Goal: Complete application form

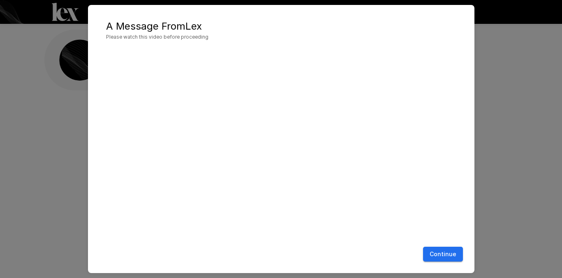
click at [443, 255] on button "Continue" at bounding box center [443, 254] width 40 height 15
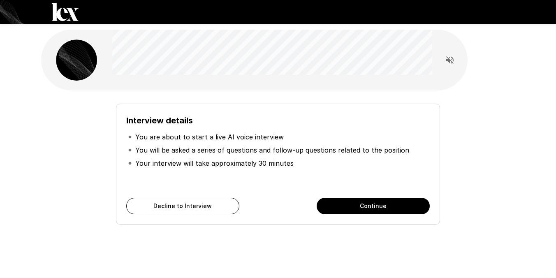
click at [246, 150] on p "You will be asked a series of questions and follow-up questions related to the …" at bounding box center [272, 150] width 274 height 10
click at [285, 158] on li "Your interview will take approximately 30 minutes" at bounding box center [278, 163] width 304 height 13
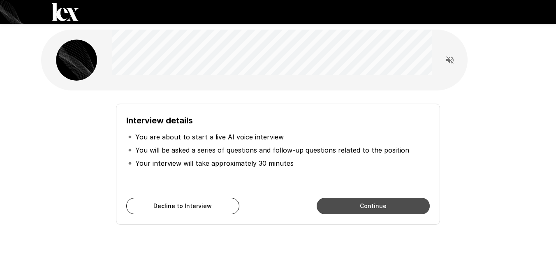
click at [357, 206] on button "Continue" at bounding box center [373, 206] width 113 height 16
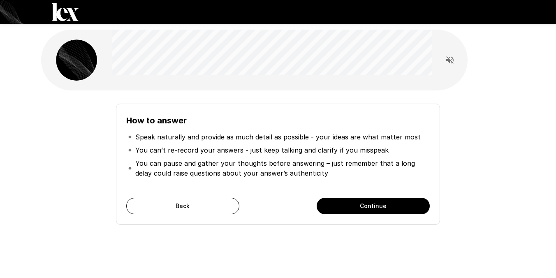
click at [357, 206] on button "Continue" at bounding box center [373, 206] width 113 height 16
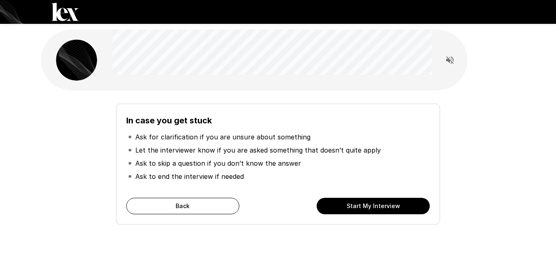
click at [357, 206] on button "Start My Interview" at bounding box center [373, 206] width 113 height 16
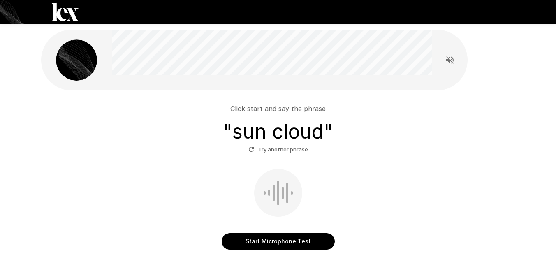
click at [269, 241] on button "Start Microphone Test" at bounding box center [278, 241] width 113 height 16
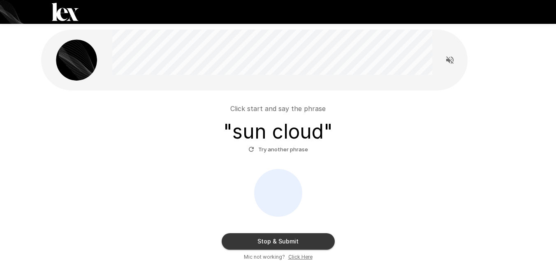
click at [269, 241] on button "Stop & Submit" at bounding box center [278, 241] width 113 height 16
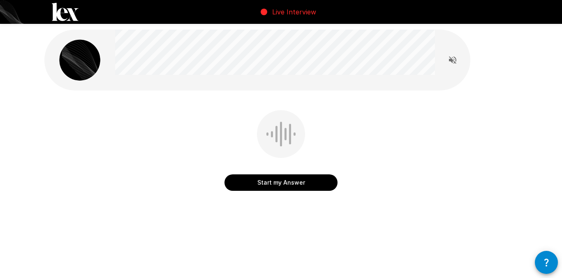
click at [292, 186] on button "Start my Answer" at bounding box center [281, 182] width 113 height 16
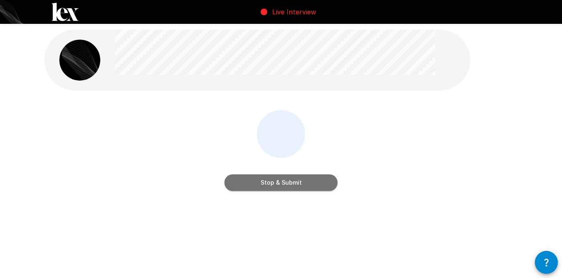
click at [292, 186] on button "Stop & Submit" at bounding box center [281, 182] width 113 height 16
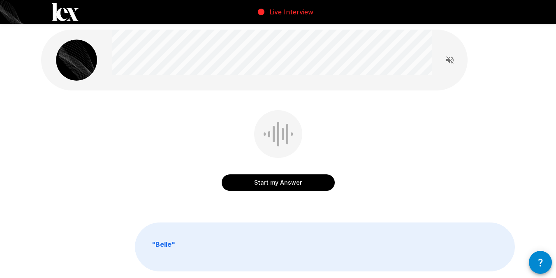
click at [288, 181] on button "Start my Answer" at bounding box center [278, 182] width 113 height 16
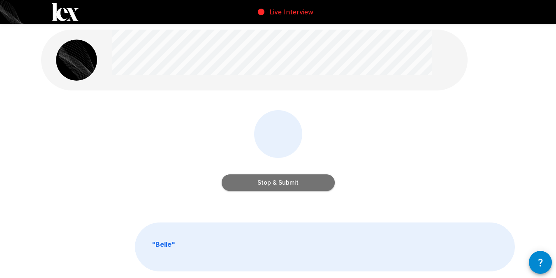
click at [288, 181] on button "Stop & Submit" at bounding box center [278, 182] width 113 height 16
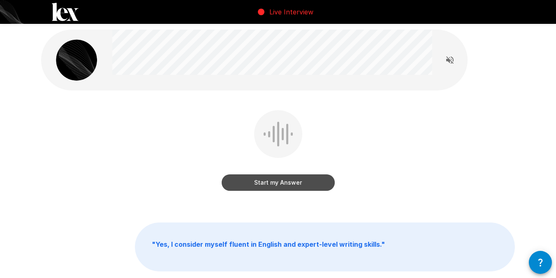
click at [276, 183] on button "Start my Answer" at bounding box center [278, 182] width 113 height 16
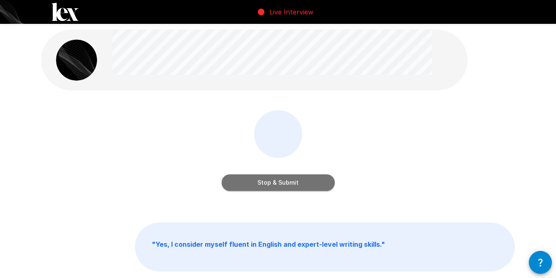
click at [276, 183] on button "Stop & Submit" at bounding box center [278, 182] width 113 height 16
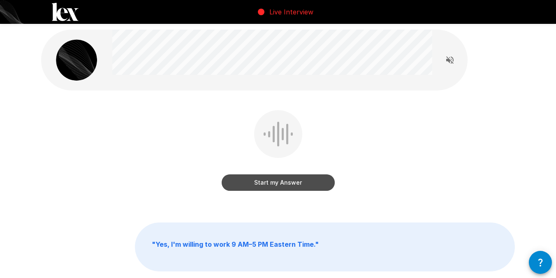
click at [271, 188] on button "Start my Answer" at bounding box center [278, 182] width 113 height 16
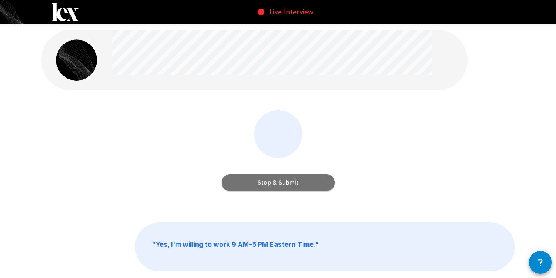
click at [276, 184] on button "Stop & Submit" at bounding box center [278, 182] width 113 height 16
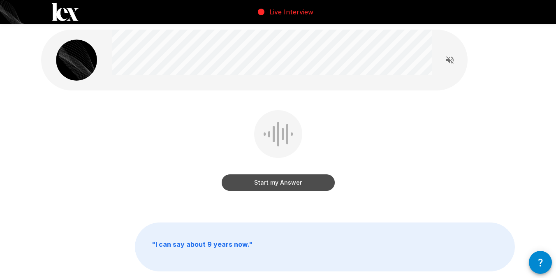
click at [256, 185] on button "Start my Answer" at bounding box center [278, 182] width 113 height 16
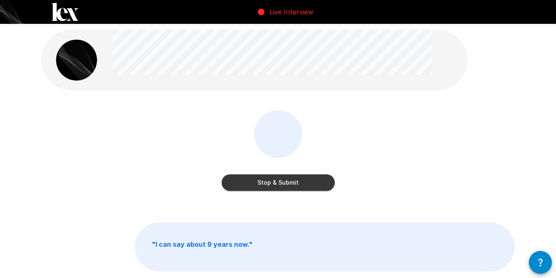
click at [256, 185] on button "Stop & Submit" at bounding box center [278, 182] width 113 height 16
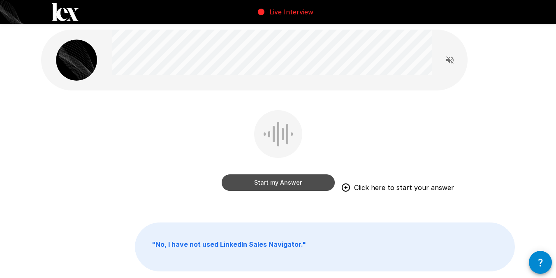
click at [283, 184] on button "Start my Answer" at bounding box center [278, 182] width 113 height 16
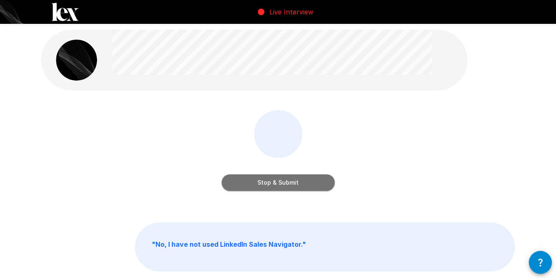
click at [283, 184] on button "Stop & Submit" at bounding box center [278, 182] width 113 height 16
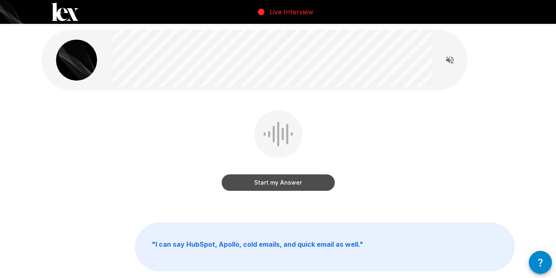
click at [286, 180] on button "Start my Answer" at bounding box center [278, 182] width 113 height 16
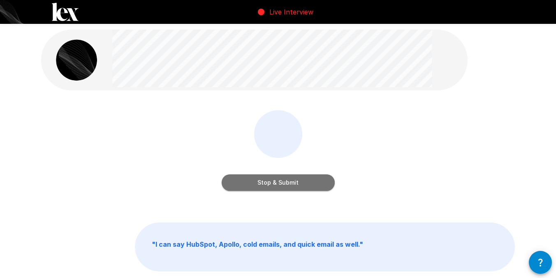
click at [286, 180] on button "Stop & Submit" at bounding box center [278, 182] width 113 height 16
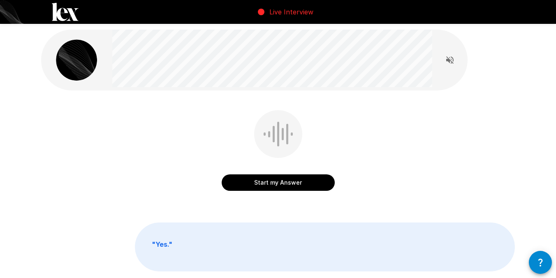
click at [277, 184] on button "Start my Answer" at bounding box center [278, 182] width 113 height 16
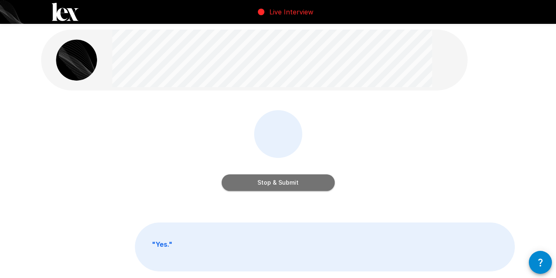
click at [277, 184] on button "Stop & Submit" at bounding box center [278, 182] width 113 height 16
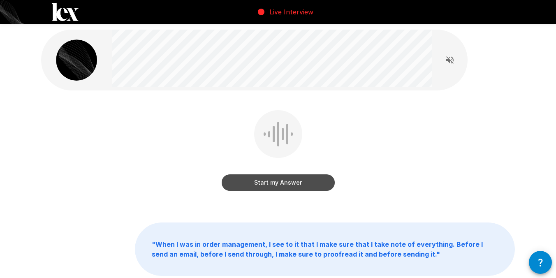
click at [260, 183] on button "Start my Answer" at bounding box center [278, 182] width 113 height 16
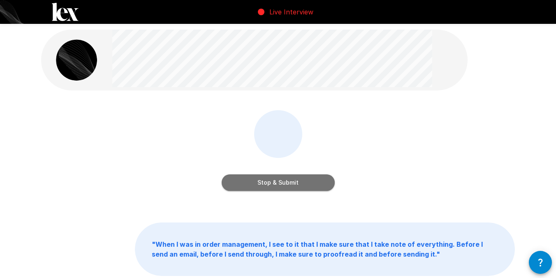
click at [260, 183] on button "Stop & Submit" at bounding box center [278, 182] width 113 height 16
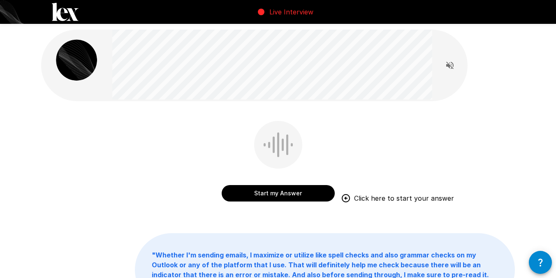
click at [282, 191] on button "Start my Answer" at bounding box center [278, 193] width 113 height 16
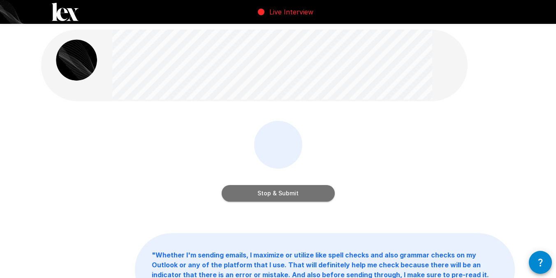
click at [282, 191] on button "Stop & Submit" at bounding box center [278, 193] width 113 height 16
